Goal: Communication & Community: Connect with others

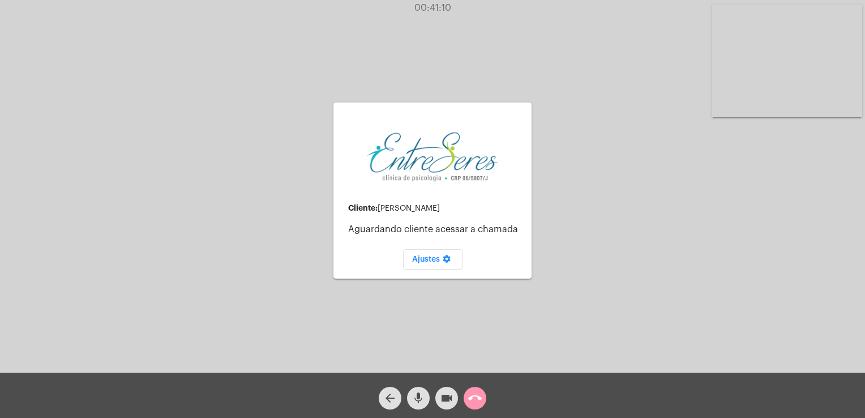
click at [496, 392] on div "arrow_back mic videocam call_end" at bounding box center [432, 394] width 865 height 45
click at [469, 406] on span "call_end" at bounding box center [475, 398] width 14 height 23
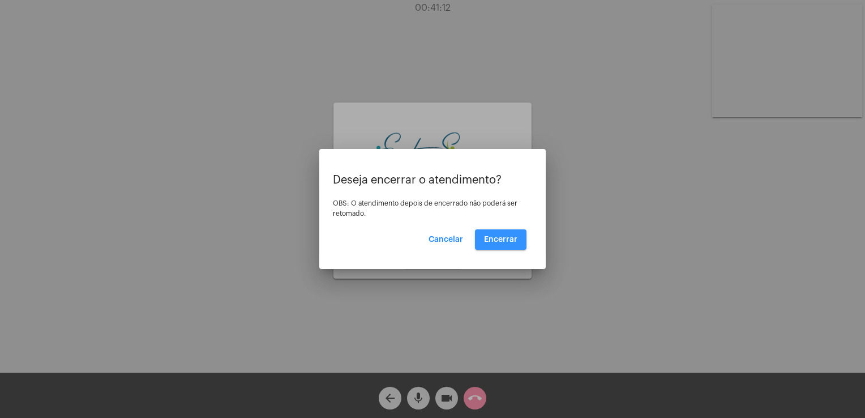
click at [508, 244] on button "Encerrar" at bounding box center [501, 239] width 52 height 20
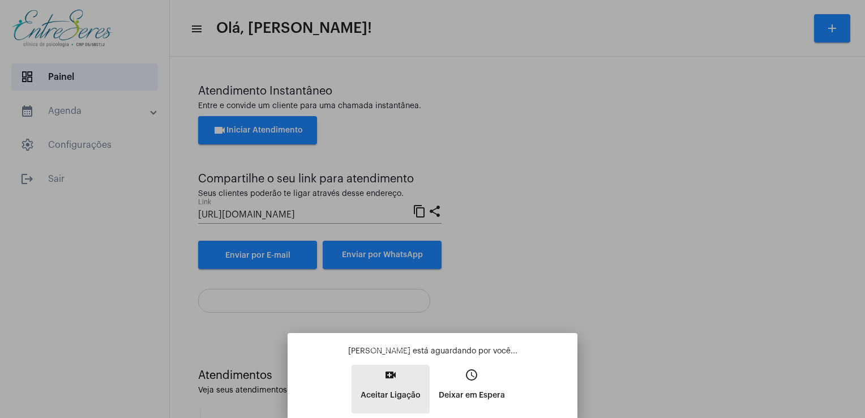
click at [385, 393] on p "Aceitar Ligação" at bounding box center [391, 395] width 60 height 20
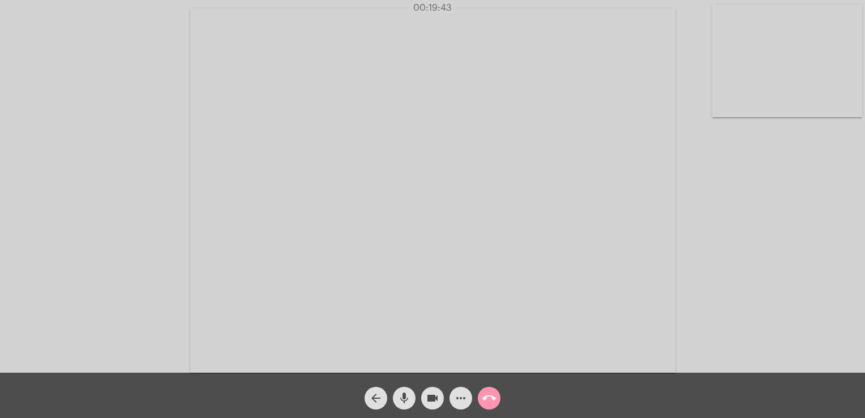
click at [157, 151] on div "Acessando Câmera e Microfone..." at bounding box center [432, 189] width 863 height 372
click at [398, 394] on mat-icon "mic" at bounding box center [404, 398] width 14 height 14
click at [398, 394] on mat-icon "mic_off" at bounding box center [404, 398] width 14 height 14
click at [482, 400] on mat-icon "call_end" at bounding box center [489, 398] width 14 height 14
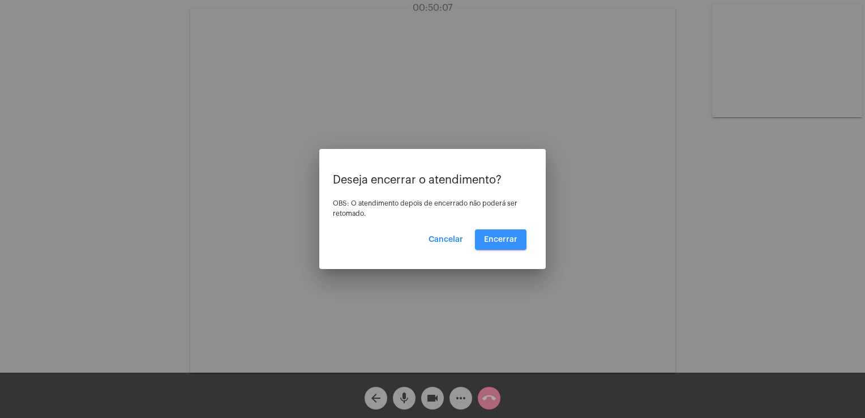
click at [500, 246] on button "Encerrar" at bounding box center [501, 239] width 52 height 20
